Goal: Information Seeking & Learning: Learn about a topic

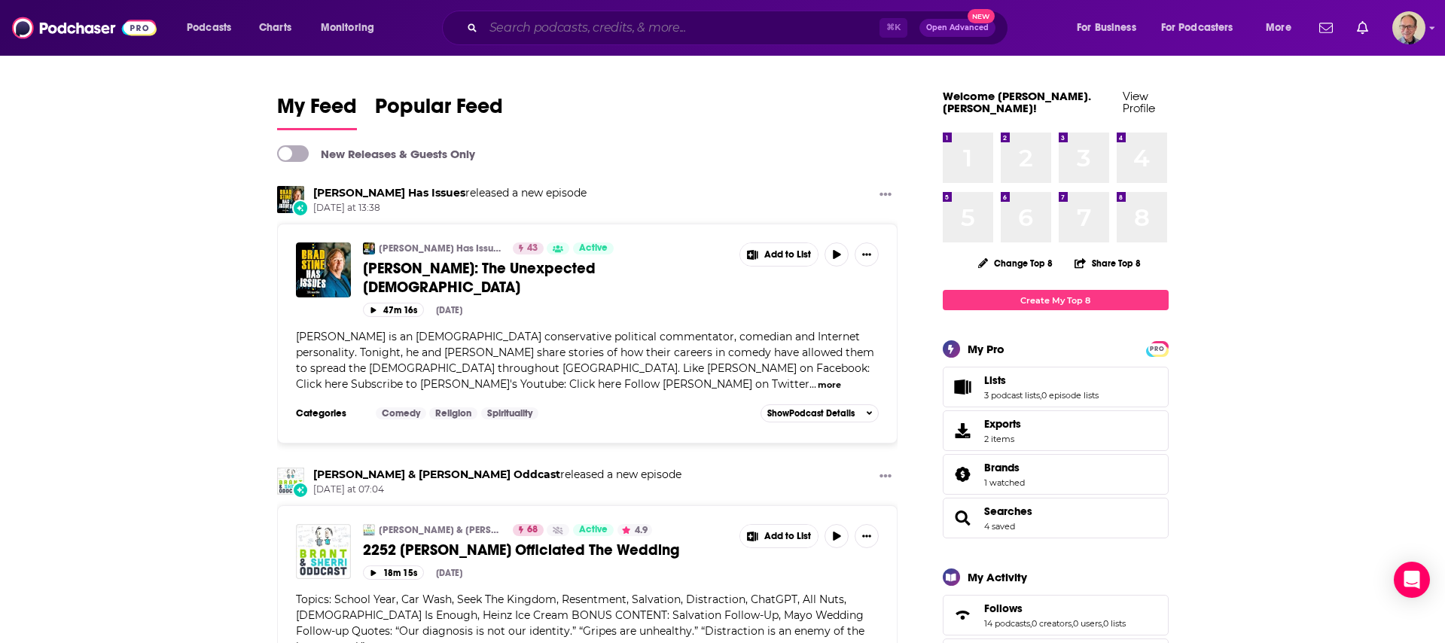
click at [534, 28] on input "Search podcasts, credits, & more..." at bounding box center [682, 28] width 396 height 24
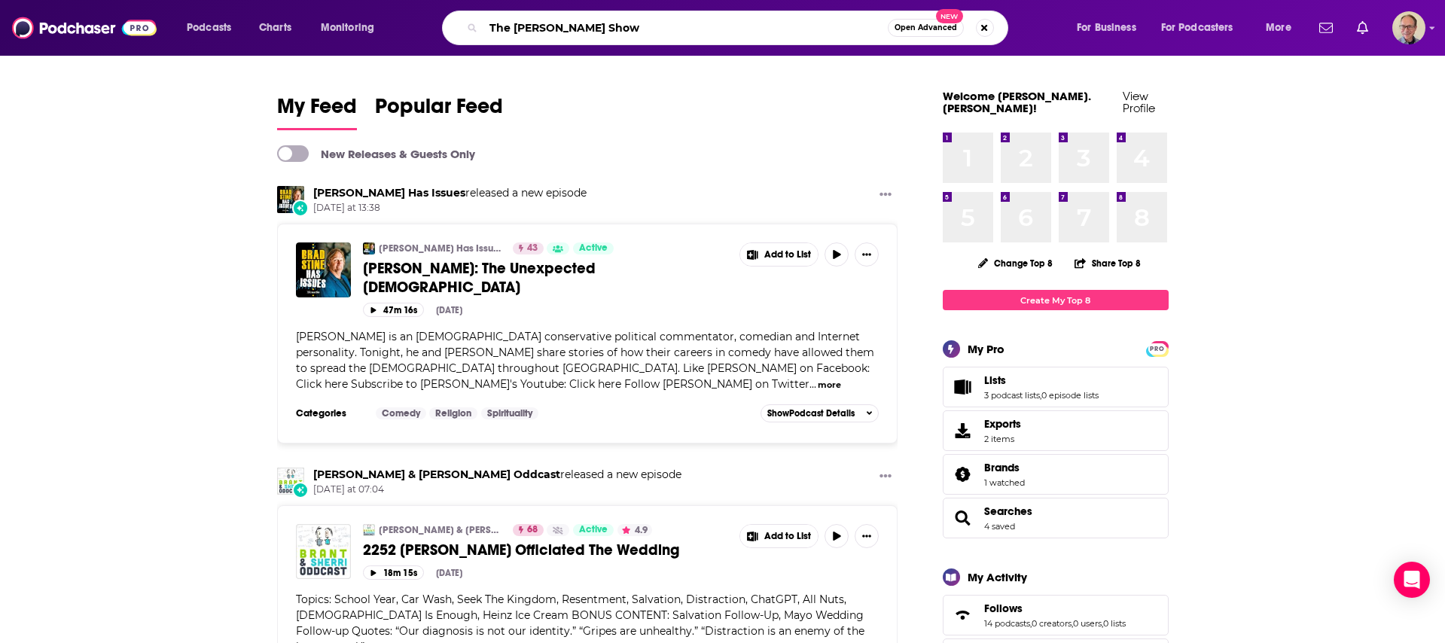
type input "The [PERSON_NAME] Show"
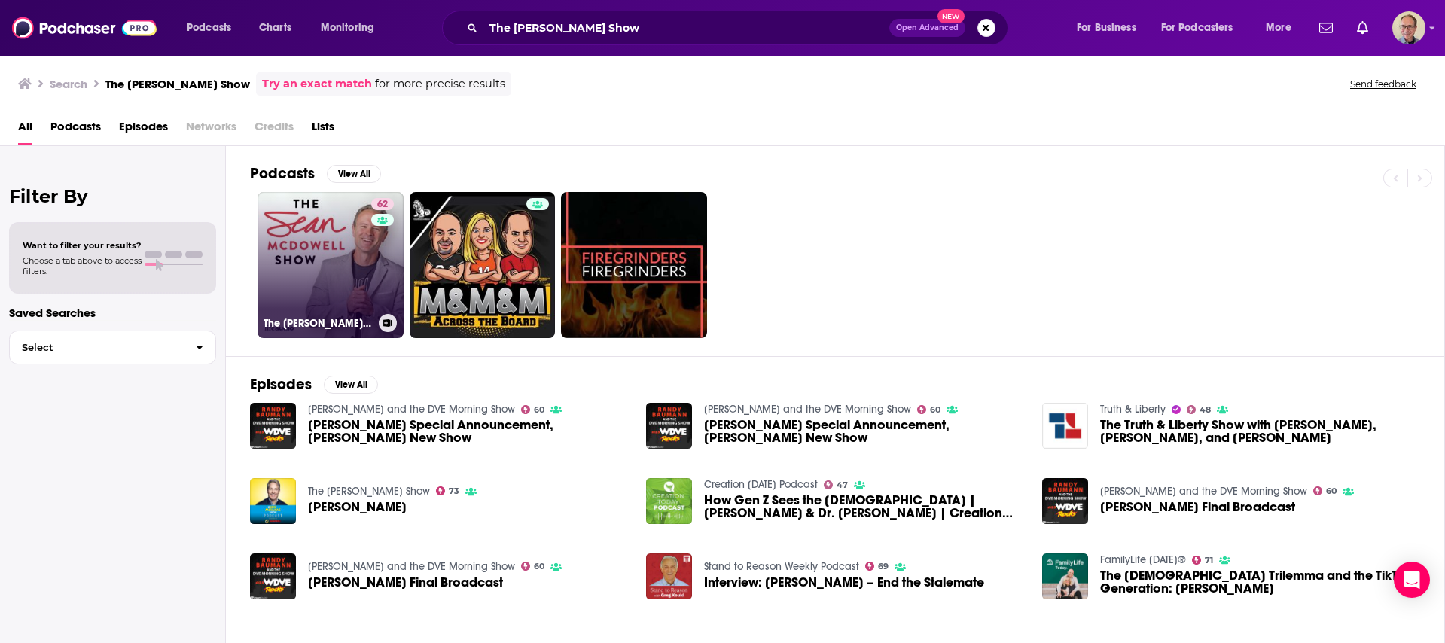
click at [322, 255] on link "62 The [PERSON_NAME] Show" at bounding box center [331, 265] width 146 height 146
